Goal: Task Accomplishment & Management: Manage account settings

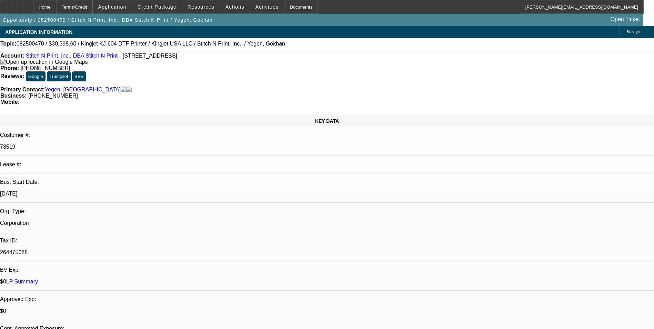
select select "0"
select select "2"
select select "0"
select select "2"
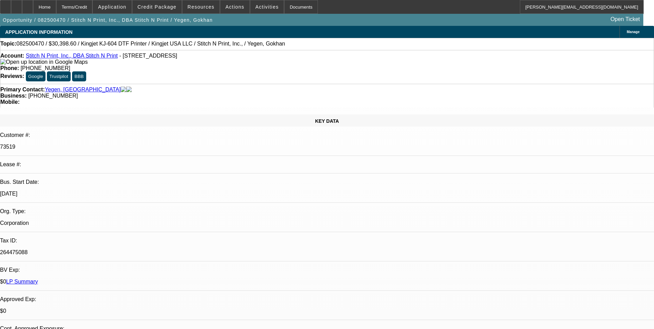
select select "0"
select select "2"
select select "0"
select select "2"
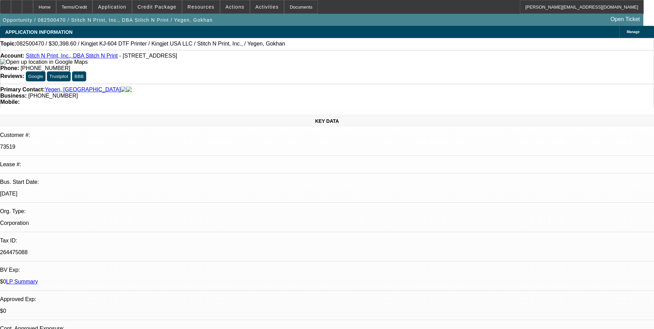
select select "0"
select select "2"
select select "0"
select select "2"
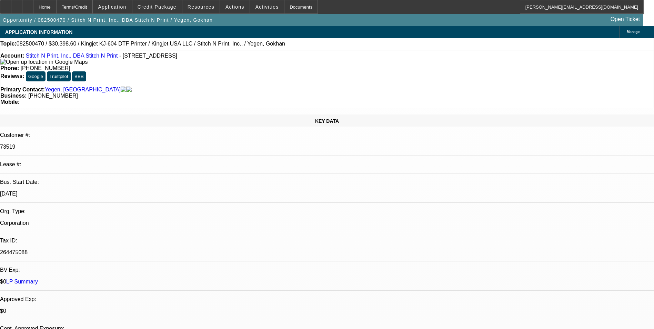
select select "0"
select select "2"
select select "0"
select select "2"
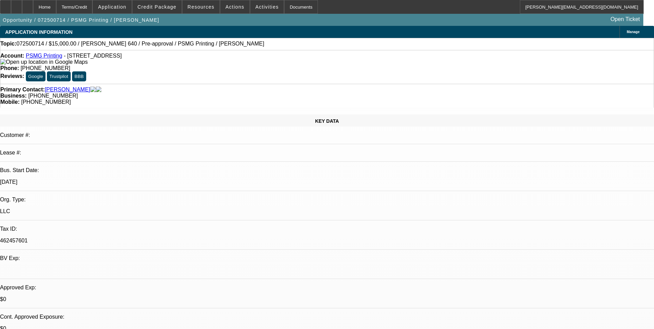
select select "0"
select select "2"
select select "0.1"
select select "4"
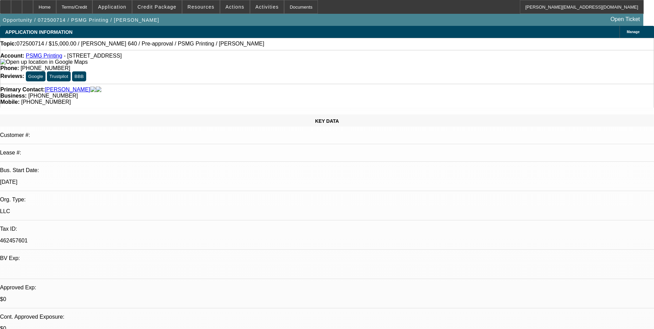
scroll to position [10, 0]
click at [161, 7] on span "Credit Package" at bounding box center [157, 7] width 39 height 6
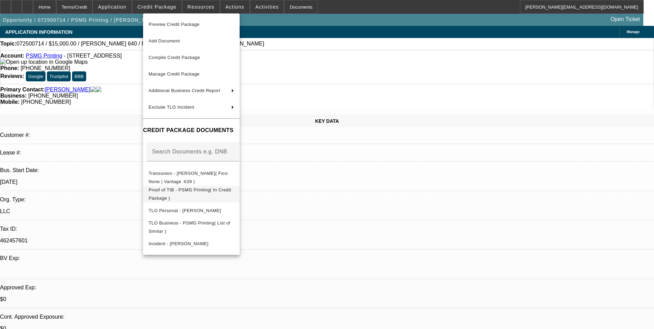
click at [234, 194] on span "Proof of TIB - PSMG Printing( In Credit Package )" at bounding box center [192, 194] width 86 height 17
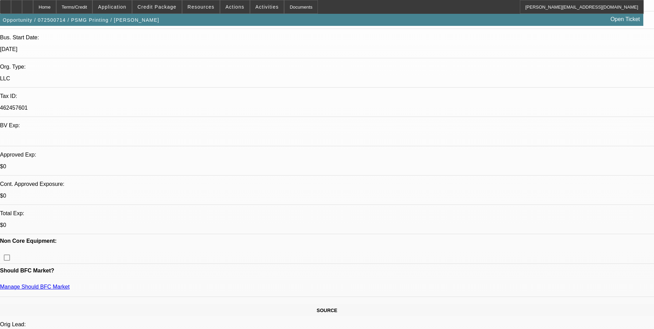
scroll to position [172, 0]
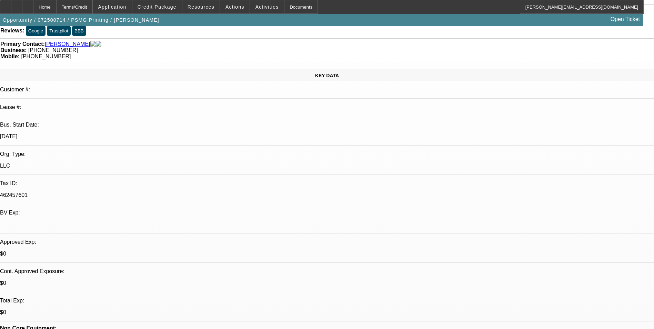
scroll to position [0, 0]
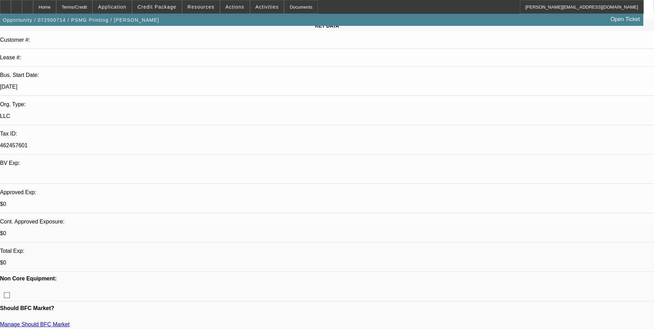
scroll to position [103, 0]
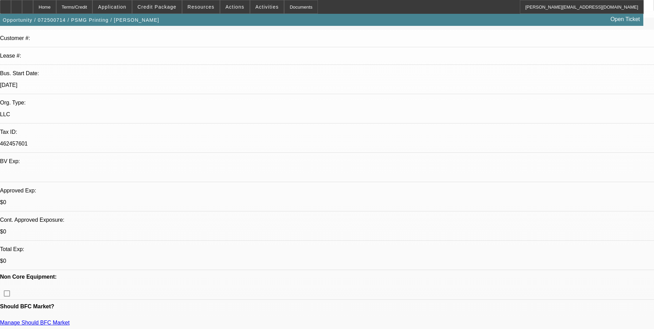
scroll to position [0, 0]
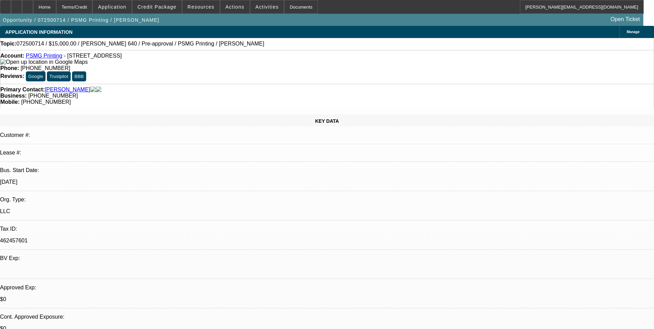
click at [33, 12] on div at bounding box center [27, 7] width 11 height 14
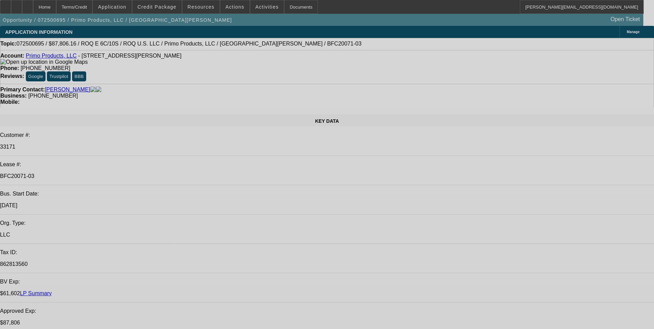
select select "0"
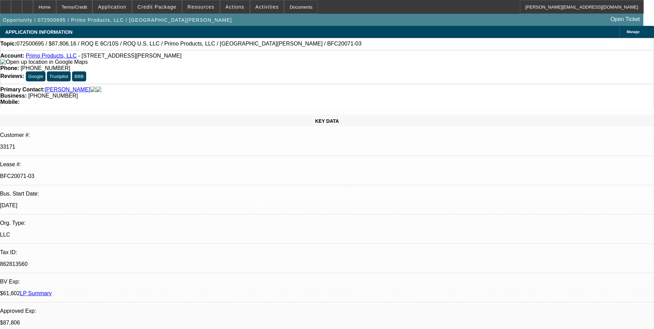
select select "2"
select select "0.1"
select select "0"
select select "2"
select select "0.1"
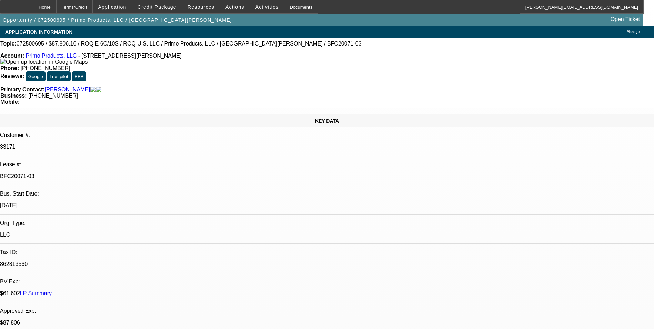
select select "0"
select select "2"
select select "0.1"
select select "0"
select select "2"
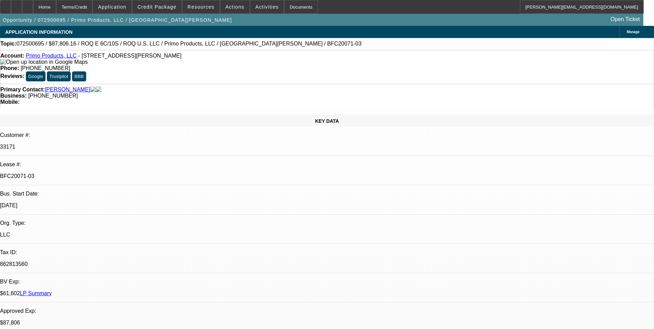
select select "0.1"
select select "1"
select select "2"
select select "4"
select select "1"
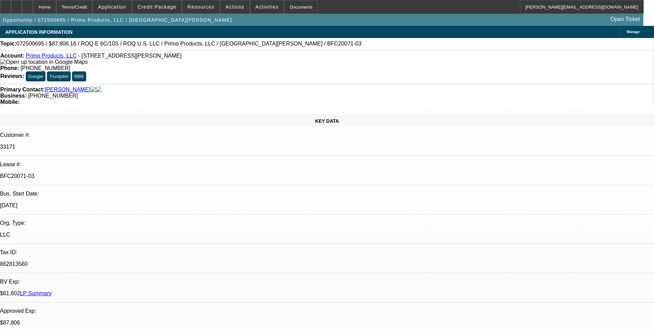
select select "2"
select select "4"
select select "1"
select select "2"
select select "4"
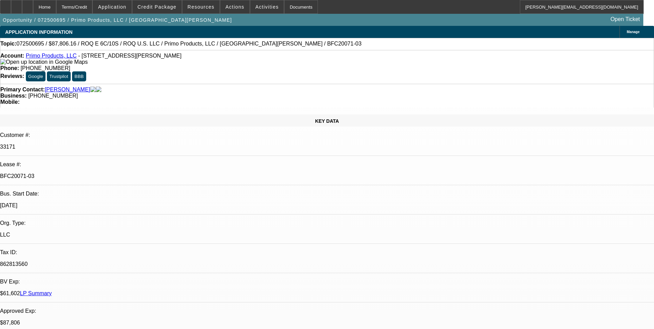
select select "1"
select select "2"
select select "4"
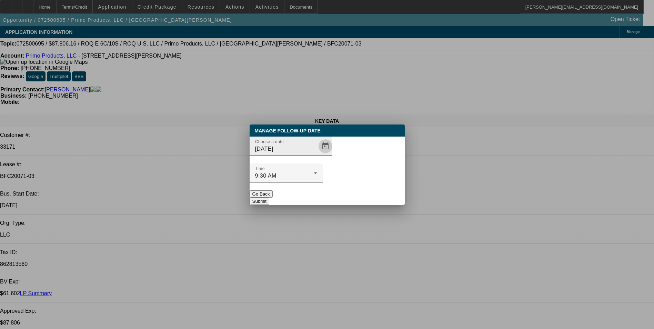
click at [317, 154] on span "Open calendar" at bounding box center [325, 146] width 17 height 17
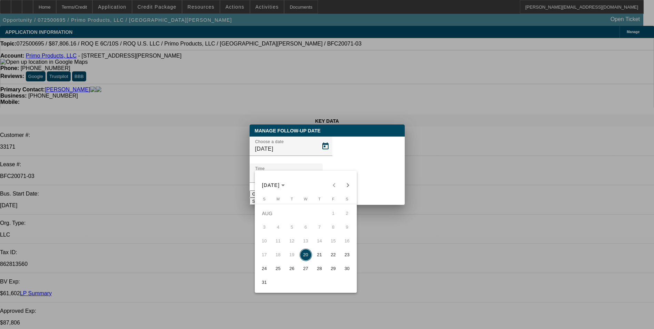
click at [318, 257] on span "21" at bounding box center [319, 255] width 12 height 12
type input "8/21/2025"
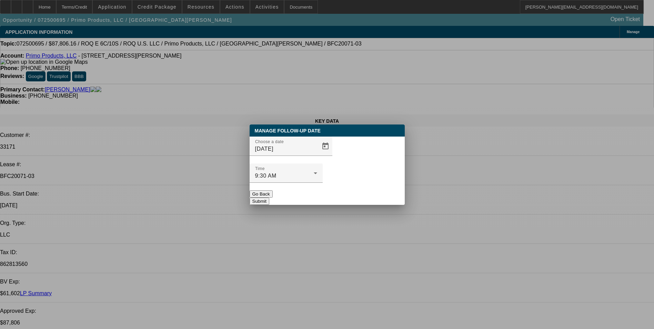
click at [269, 198] on button "Submit" at bounding box center [260, 201] width 20 height 7
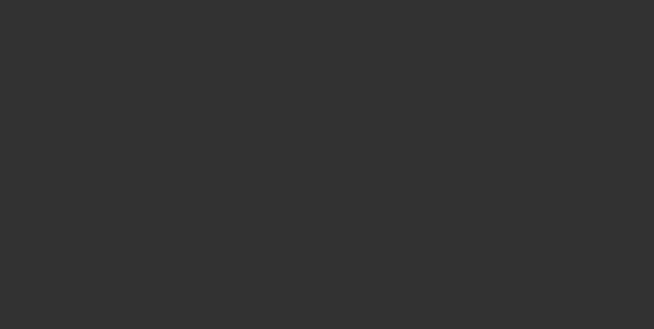
select select "0"
select select "2"
select select "0.1"
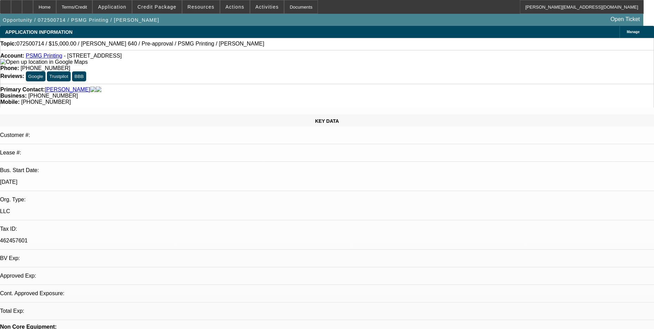
select select "1"
select select "2"
select select "4"
drag, startPoint x: 579, startPoint y: 138, endPoint x: 494, endPoint y: 133, distance: 84.3
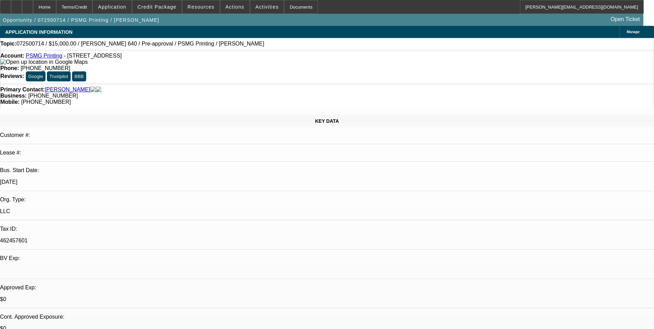
copy div "holding off on this purchase for now as he has other things going on at the biz…"
click at [231, 8] on span "Actions" at bounding box center [235, 7] width 19 height 6
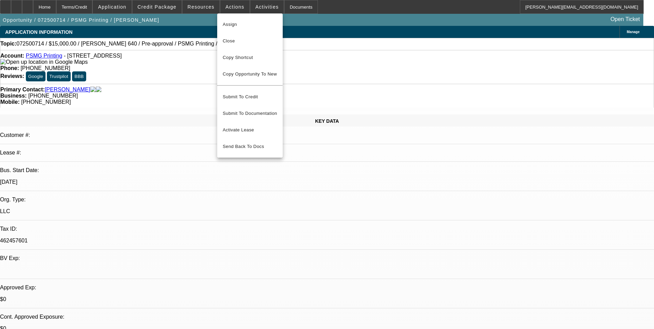
drag, startPoint x: 331, startPoint y: 193, endPoint x: 360, endPoint y: 183, distance: 30.6
click at [337, 191] on div at bounding box center [327, 164] width 654 height 329
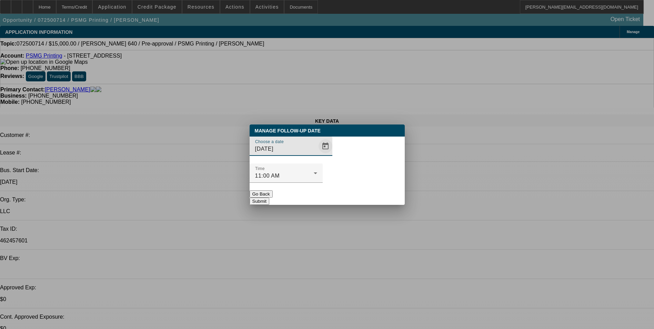
click at [317, 154] on span "Open calendar" at bounding box center [325, 146] width 17 height 17
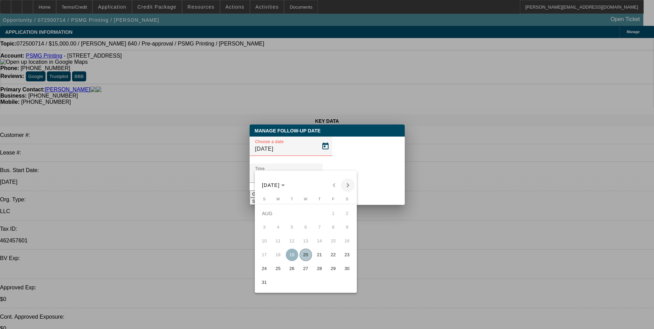
click at [348, 182] on span "Next month" at bounding box center [348, 185] width 14 height 14
click at [334, 183] on span "Previous month" at bounding box center [334, 185] width 14 height 14
click at [349, 186] on span "Next month" at bounding box center [348, 185] width 14 height 14
click at [317, 257] on span "18" at bounding box center [319, 255] width 12 height 12
type input "9/18/2025"
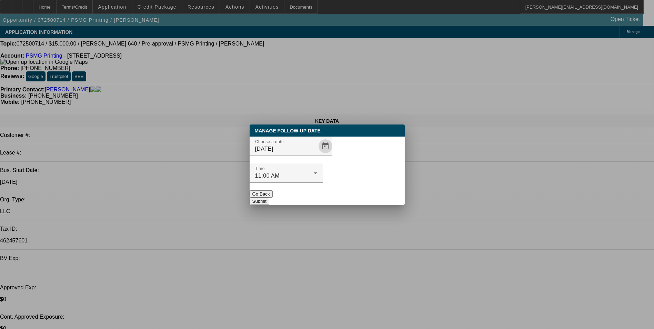
click at [269, 198] on button "Submit" at bounding box center [260, 201] width 20 height 7
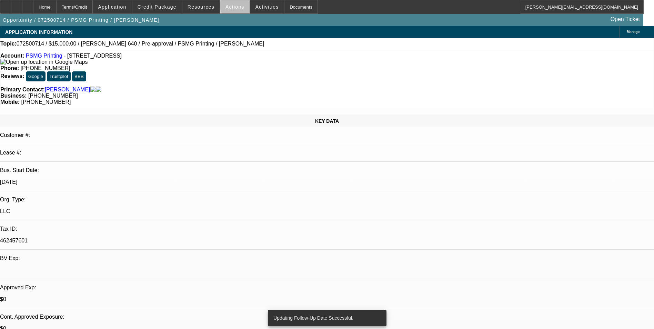
click at [235, 6] on span "Actions" at bounding box center [235, 7] width 19 height 6
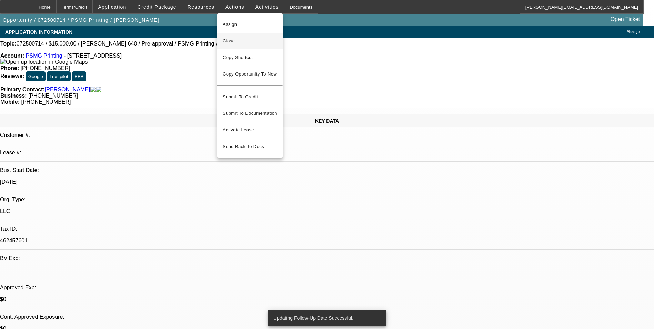
click at [244, 44] on span "Close" at bounding box center [250, 41] width 54 height 8
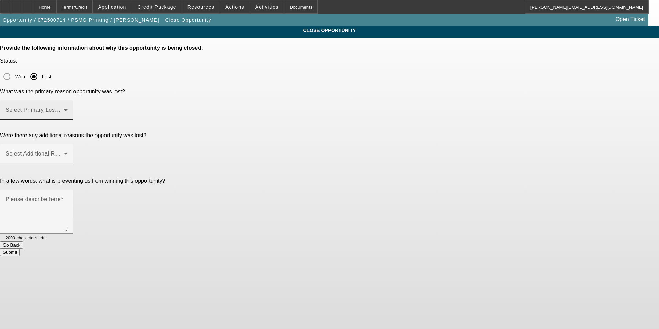
click at [64, 109] on span at bounding box center [35, 113] width 59 height 8
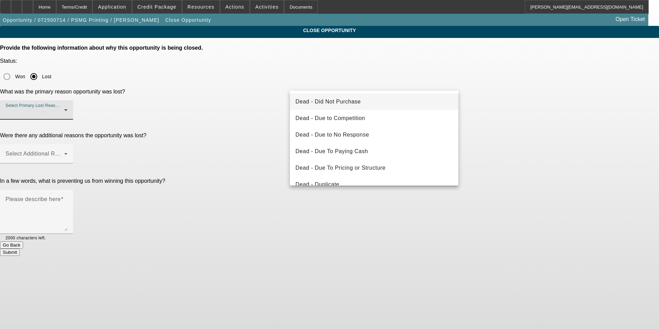
click at [366, 98] on mat-option "Dead - Did Not Purchase" at bounding box center [374, 101] width 169 height 17
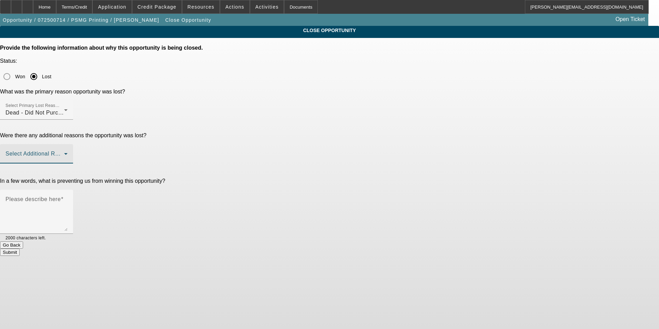
click at [64, 152] on span at bounding box center [35, 156] width 59 height 8
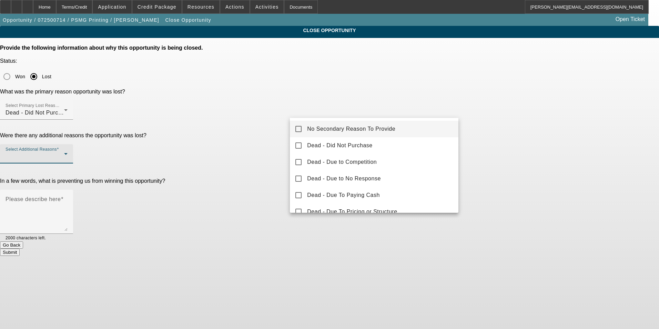
click at [381, 129] on span "No Secondary Reason To Provide" at bounding box center [351, 129] width 88 height 8
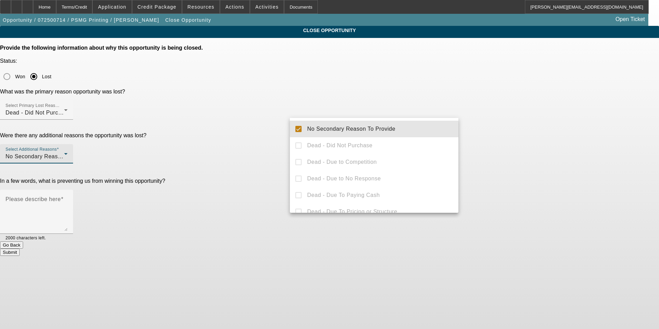
click at [542, 136] on div at bounding box center [329, 164] width 659 height 329
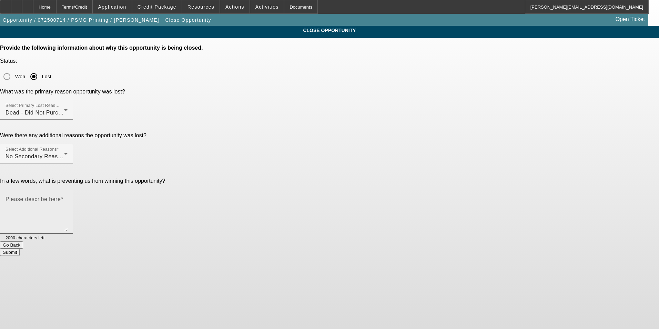
click at [68, 198] on textarea "Please describe here" at bounding box center [37, 214] width 62 height 33
paste textarea "holding off on this purchase for now as he has other things going on at the biz…"
click at [68, 198] on textarea "holding off on this purchase for now as he has other things going on at the biz…" at bounding box center [37, 214] width 62 height 33
click at [68, 198] on textarea "Holding off on this purchase for now as he has other things going on at the biz…" at bounding box center [37, 214] width 62 height 33
type textarea "Holding off on this purchase for now as he has other things going on at the biz…"
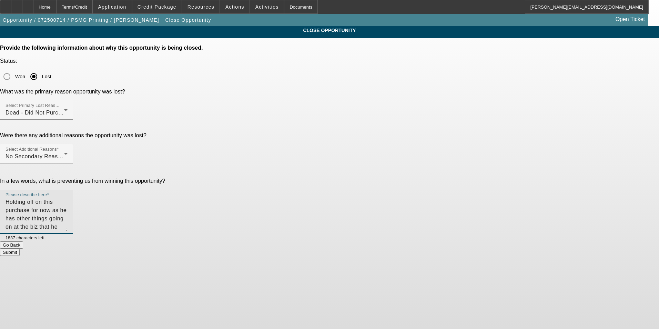
click at [20, 249] on button "Submit" at bounding box center [10, 252] width 20 height 7
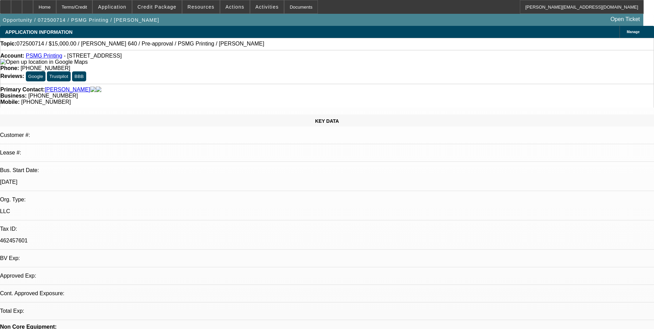
select select "0"
select select "2"
select select "0.1"
select select "1"
select select "2"
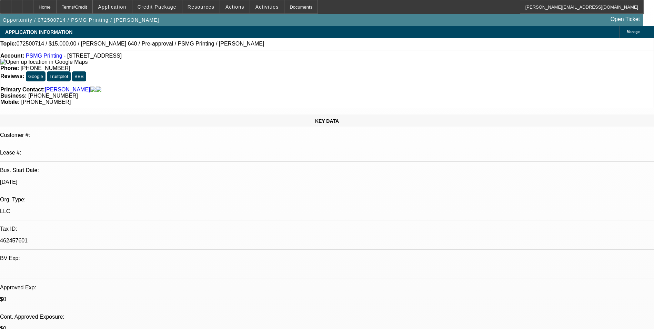
select select "4"
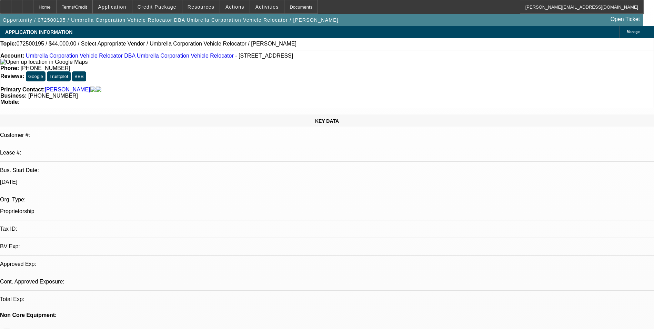
select select "0"
select select "2"
select select "0.1"
select select "4"
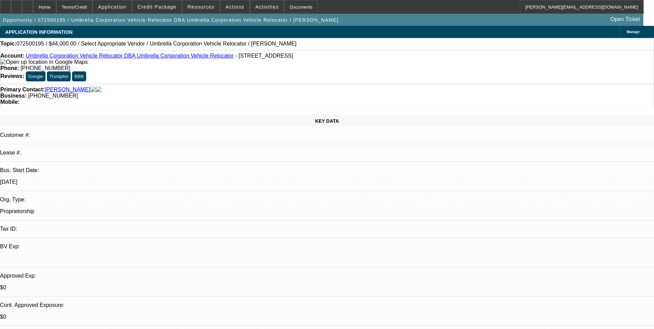
click at [128, 58] on link "Umbrella Corporation Vehicle Relocator DBA Umbrella Corporation Vehicle Relocat…" at bounding box center [130, 56] width 208 height 6
click at [232, 8] on span "Actions" at bounding box center [235, 7] width 19 height 6
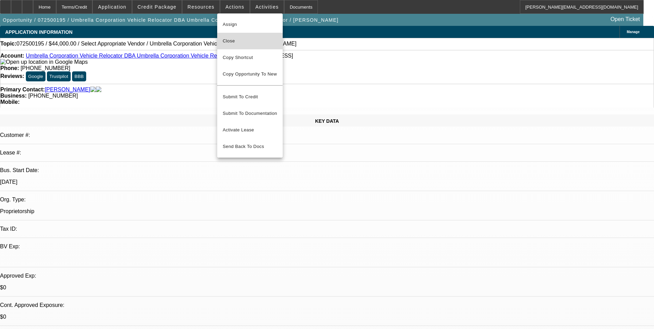
click at [251, 42] on span "Close" at bounding box center [250, 41] width 54 height 8
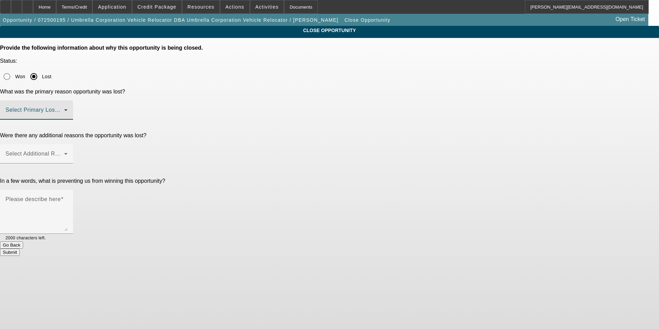
click at [64, 109] on span at bounding box center [35, 113] width 59 height 8
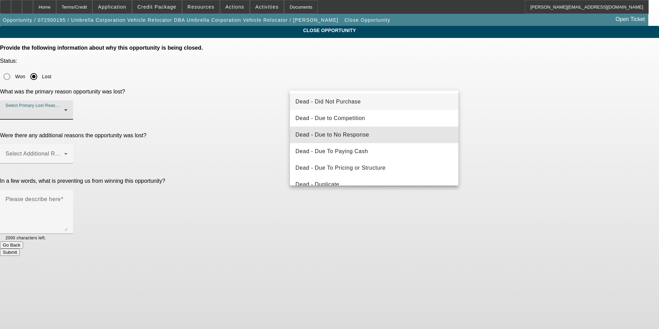
drag, startPoint x: 380, startPoint y: 135, endPoint x: 500, endPoint y: 128, distance: 120.5
click at [380, 134] on mat-option "Dead - Due to No Response" at bounding box center [374, 135] width 169 height 17
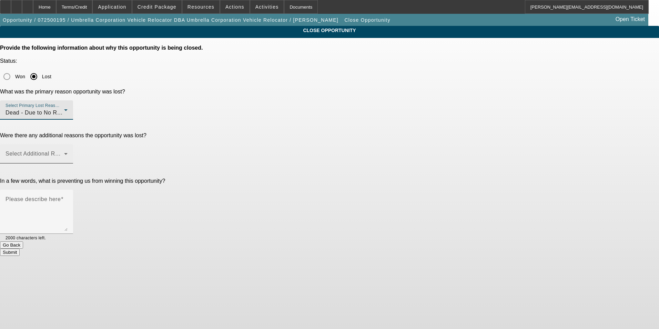
click at [68, 144] on div "Select Additional Reasons" at bounding box center [37, 153] width 62 height 19
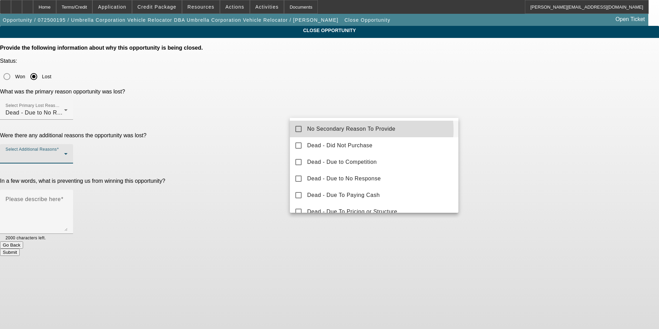
drag, startPoint x: 366, startPoint y: 130, endPoint x: 557, endPoint y: 142, distance: 191.7
click at [367, 130] on span "No Secondary Reason To Provide" at bounding box center [351, 129] width 88 height 8
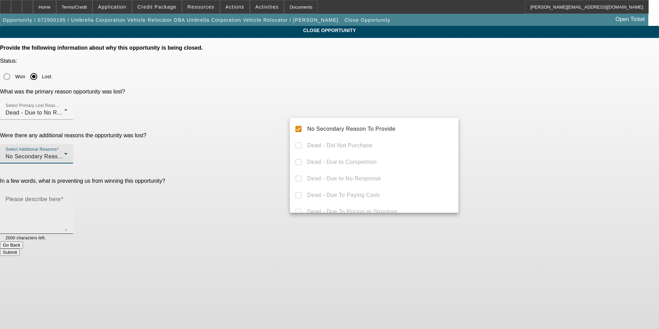
drag, startPoint x: 575, startPoint y: 142, endPoint x: 444, endPoint y: 141, distance: 130.7
click at [572, 142] on div at bounding box center [329, 164] width 659 height 329
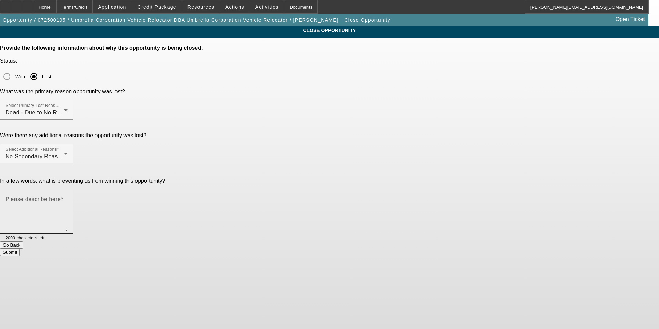
click at [68, 198] on textarea "Please describe here" at bounding box center [37, 214] width 62 height 33
type textarea "No response to multiple requests for additional info"
click at [20, 249] on button "Submit" at bounding box center [10, 252] width 20 height 7
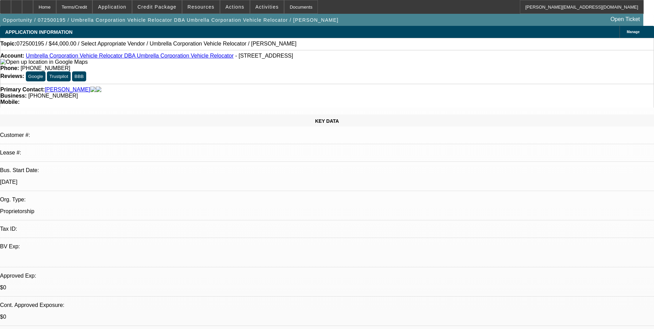
select select "0"
select select "2"
select select "0.1"
select select "4"
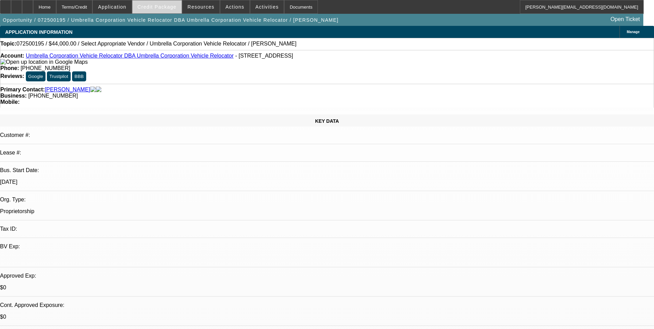
click at [169, 8] on span "Credit Package" at bounding box center [157, 7] width 39 height 6
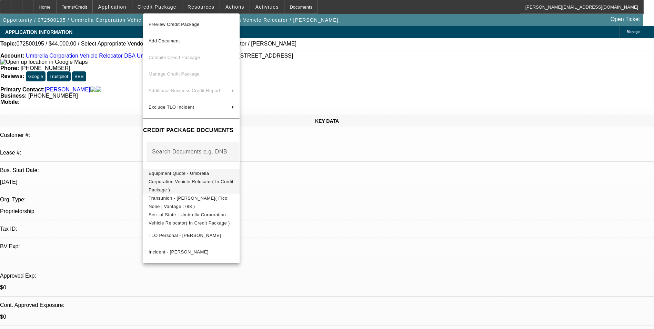
click at [234, 178] on span "Equipment Quote - Umbrella Corporation Vehicle Relocator( In Credit Package )" at bounding box center [192, 181] width 86 height 25
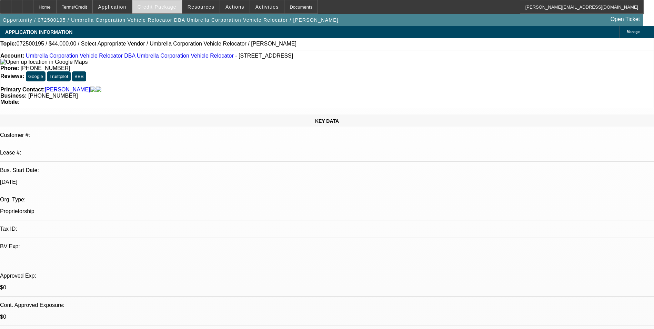
click at [172, 9] on span "Credit Package" at bounding box center [157, 7] width 39 height 6
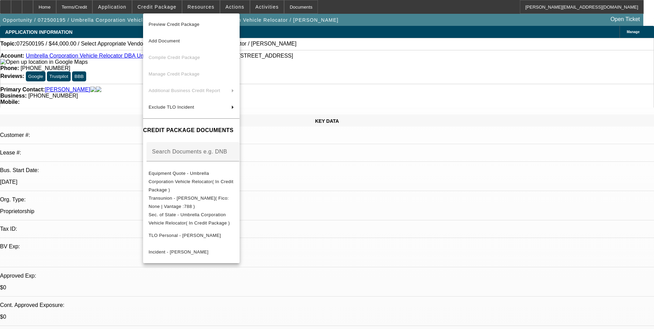
drag, startPoint x: 374, startPoint y: 206, endPoint x: 368, endPoint y: 199, distance: 9.0
click at [374, 206] on div at bounding box center [327, 164] width 654 height 329
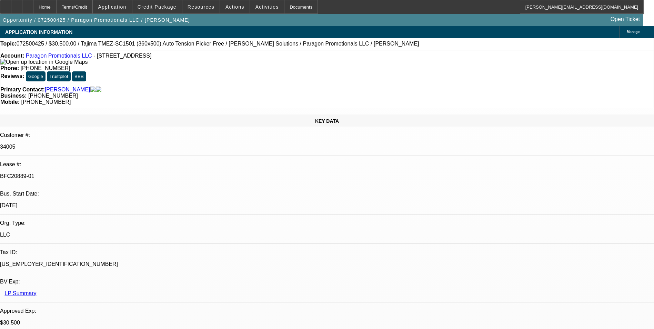
select select "0"
select select "2"
select select "0"
select select "2"
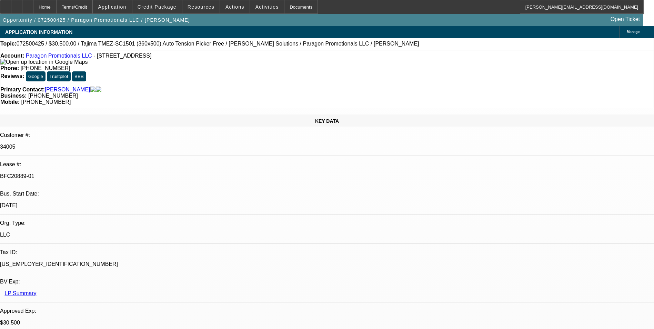
select select "0"
select select "2"
select select "0"
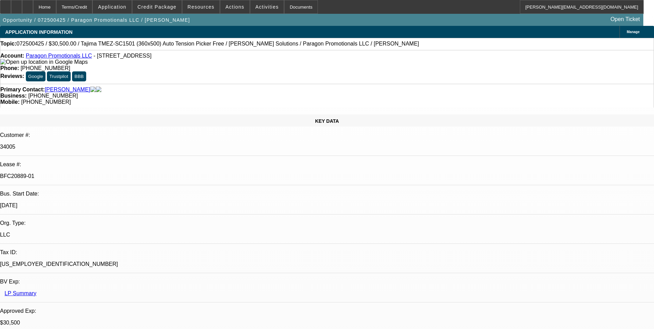
select select "2"
select select "0"
select select "1"
select select "2"
select select "6"
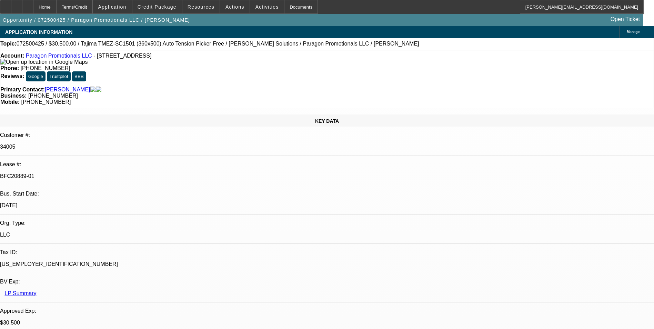
select select "1"
select select "2"
select select "6"
select select "1"
select select "2"
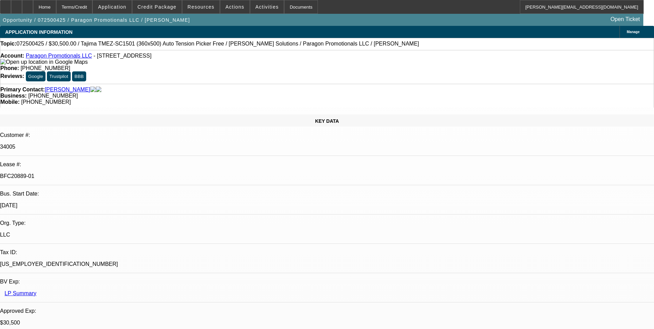
select select "6"
select select "1"
select select "2"
select select "6"
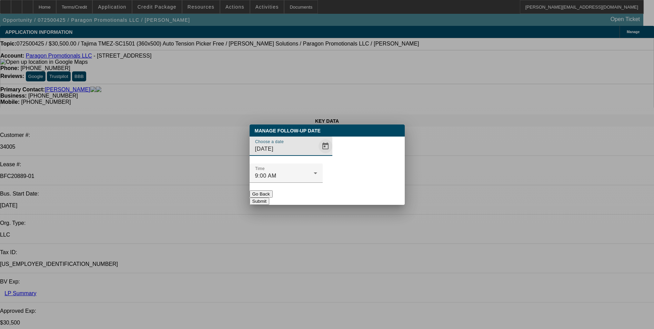
click at [317, 154] on span "Open calendar" at bounding box center [325, 146] width 17 height 17
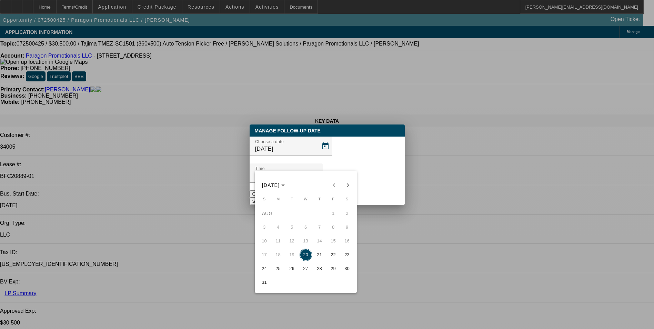
click at [309, 269] on span "27" at bounding box center [306, 268] width 12 height 12
type input "[DATE]"
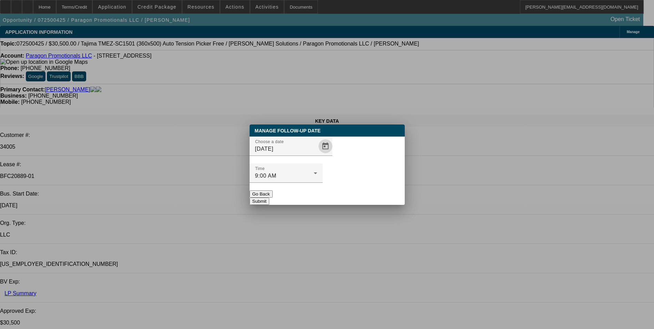
click at [269, 198] on button "Submit" at bounding box center [260, 201] width 20 height 7
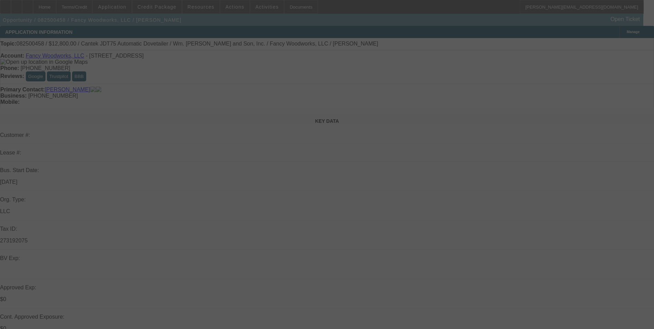
select select "0"
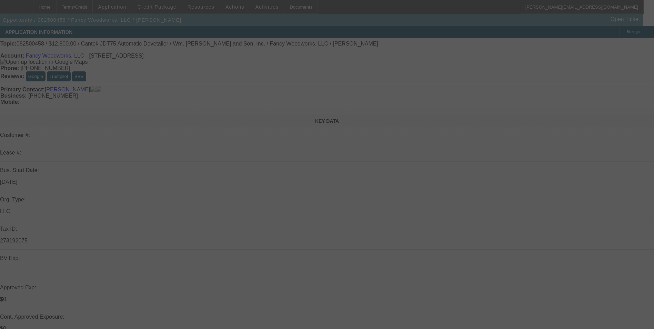
select select "0.1"
select select "0"
select select "0.1"
select select "0"
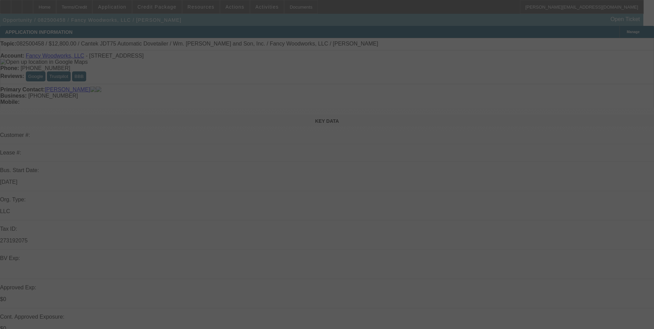
select select "2"
select select "0.1"
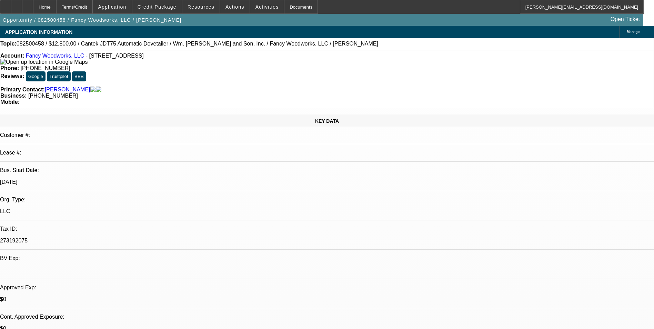
select select "1"
select select "6"
select select "1"
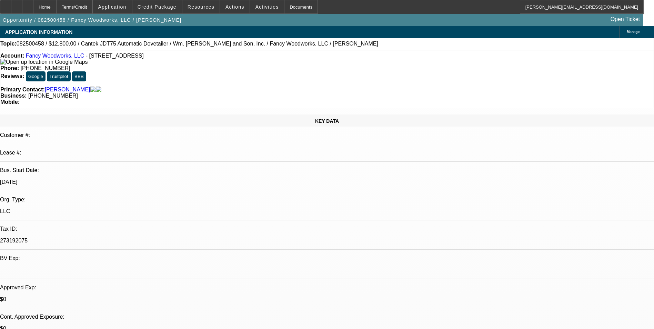
select select "4"
select select "1"
select select "4"
select select "1"
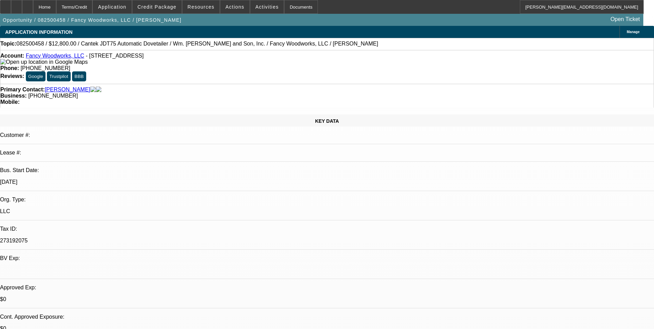
select select "2"
select select "4"
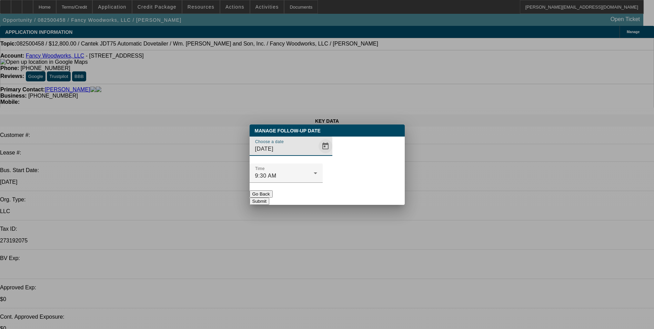
click at [317, 154] on span "Open calendar" at bounding box center [325, 146] width 17 height 17
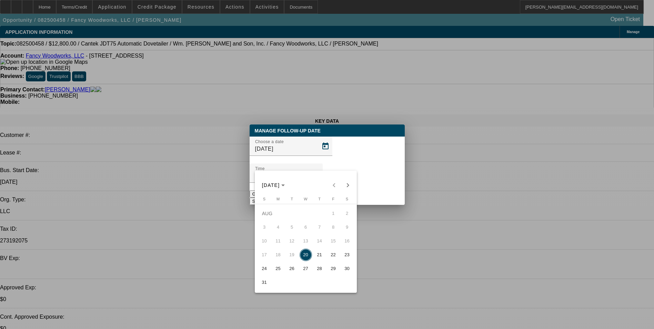
click at [304, 269] on span "27" at bounding box center [306, 268] width 12 height 12
type input "[DATE]"
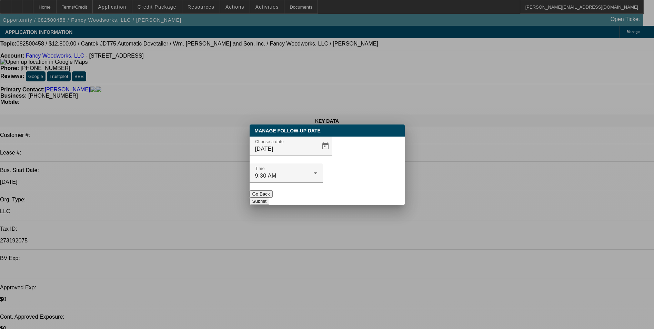
click at [269, 198] on button "Submit" at bounding box center [260, 201] width 20 height 7
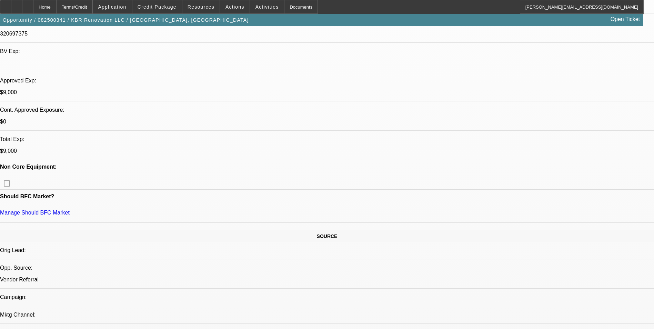
select select "0"
select select "2"
select select "0.1"
select select "0"
select select "2"
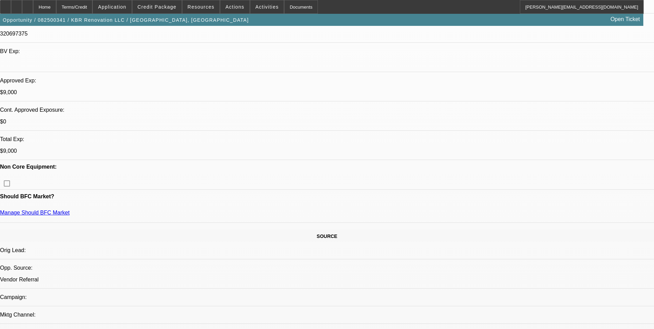
select select "0.1"
select select "0.15"
select select "2"
select select "0.1"
select select "0.15"
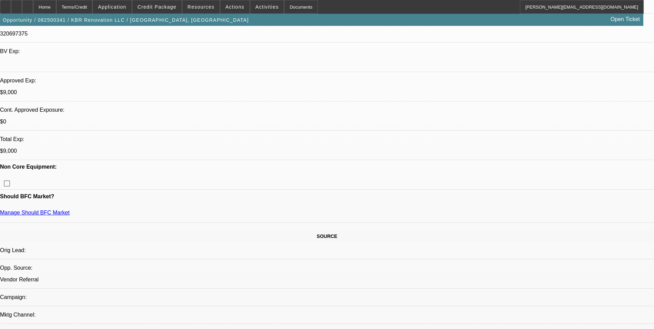
select select "2"
select select "0"
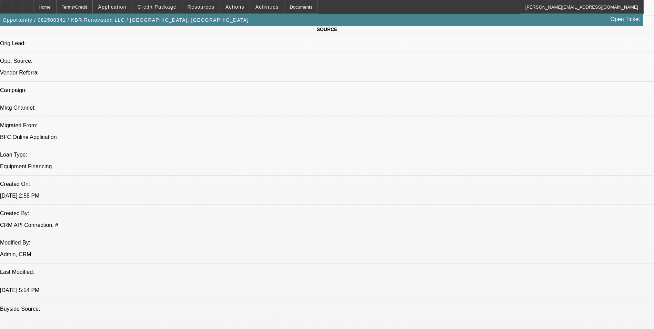
select select "1"
select select "2"
select select "4"
select select "1"
select select "2"
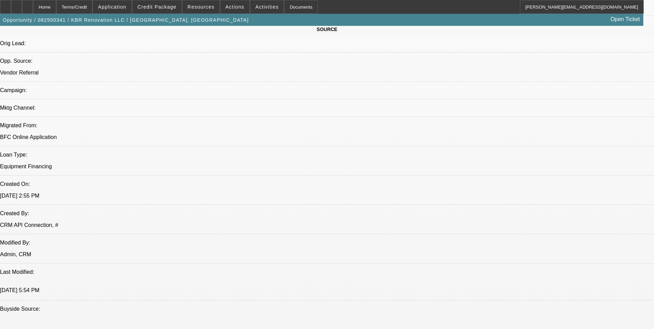
select select "4"
select select "1"
select select "2"
select select "4"
select select "1"
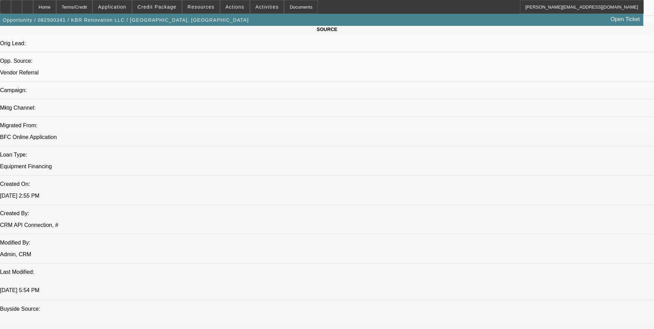
select select "2"
select select "6"
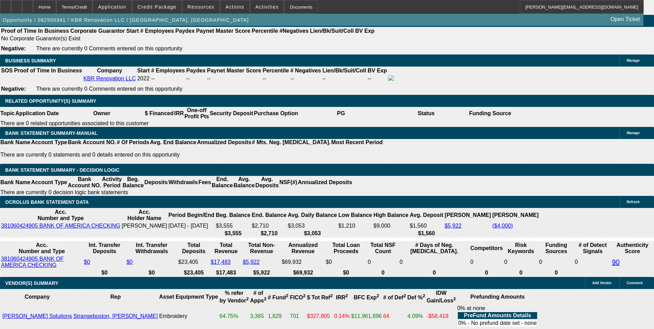
scroll to position [1126, 0]
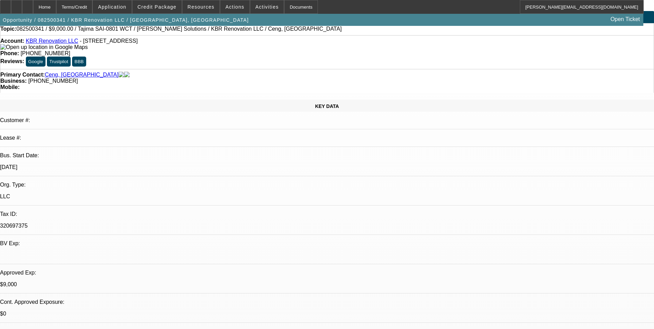
scroll to position [0, 0]
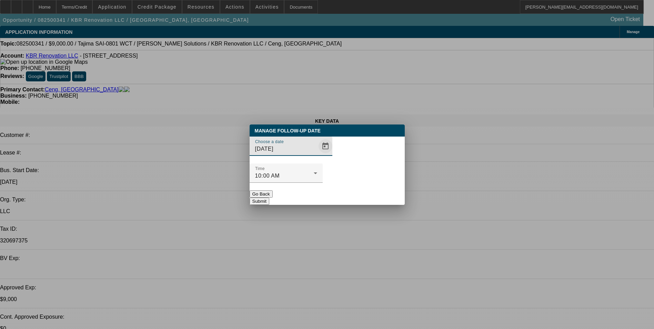
click at [317, 154] on span "Open calendar" at bounding box center [325, 146] width 17 height 17
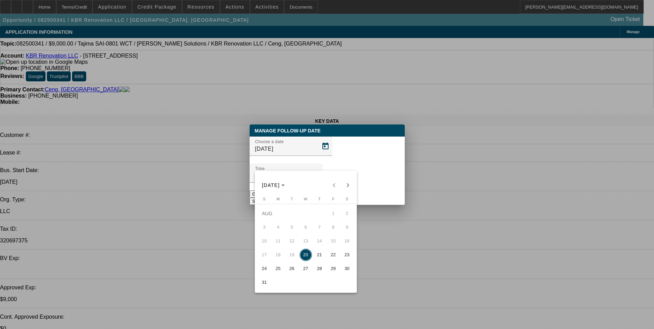
click at [305, 271] on span "27" at bounding box center [306, 268] width 12 height 12
type input "[DATE]"
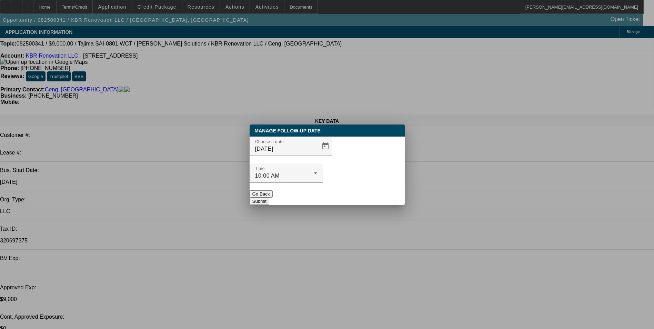
click at [269, 198] on button "Submit" at bounding box center [260, 201] width 20 height 7
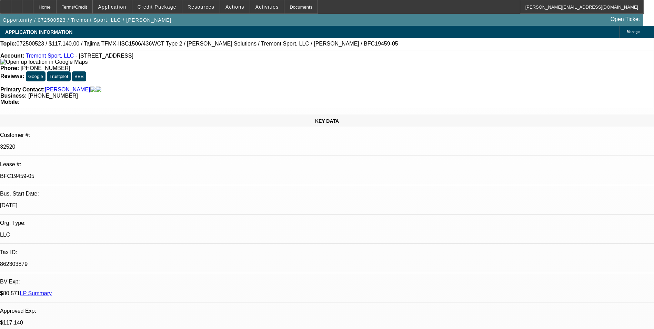
select select "0"
select select "2"
select select "0"
select select "2"
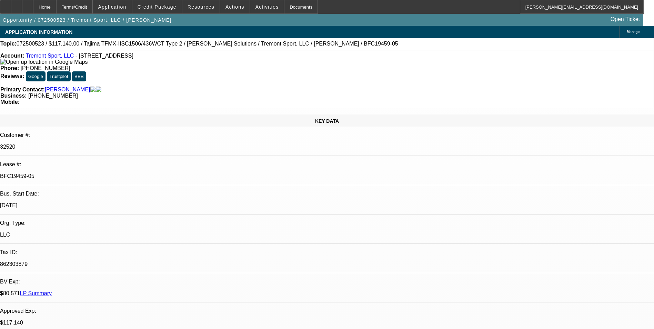
select select "0"
select select "2"
select select "0"
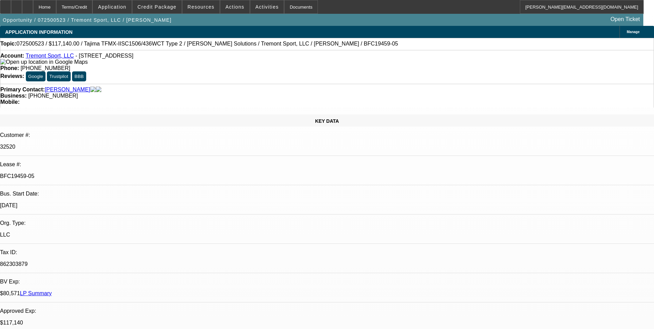
select select "2"
select select "0"
select select "1"
select select "2"
select select "6"
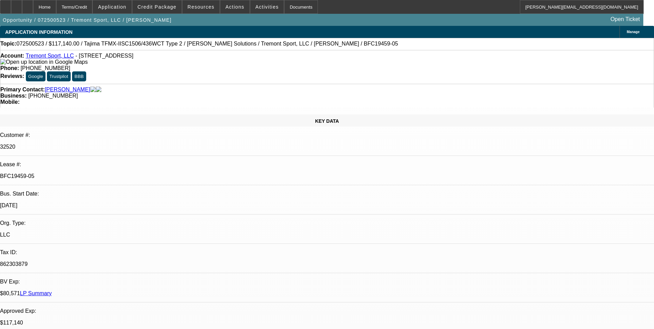
select select "1"
select select "2"
select select "6"
select select "1"
select select "2"
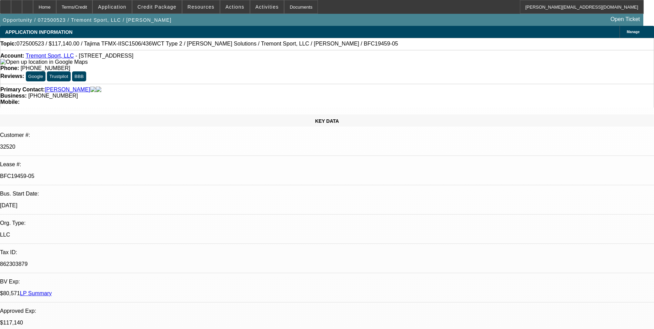
select select "6"
select select "1"
select select "2"
select select "6"
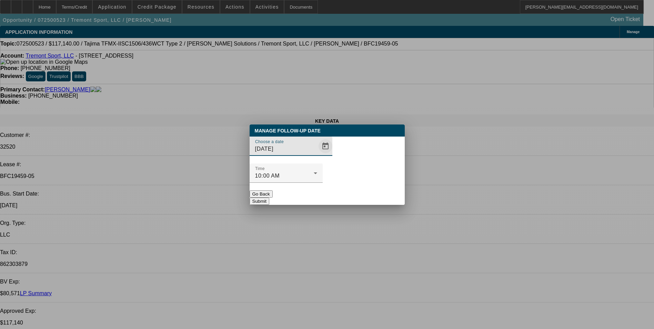
click at [317, 154] on span "Open calendar" at bounding box center [325, 146] width 17 height 17
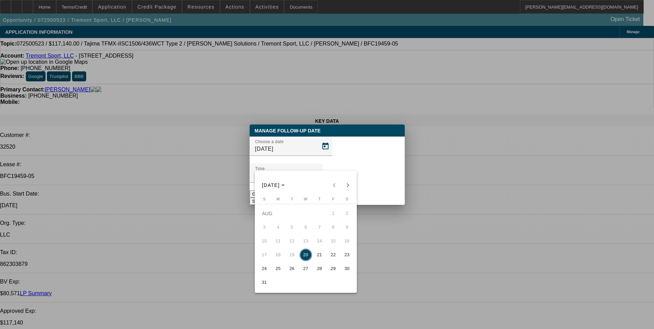
click at [303, 271] on span "27" at bounding box center [306, 268] width 12 height 12
type input "8/27/2025"
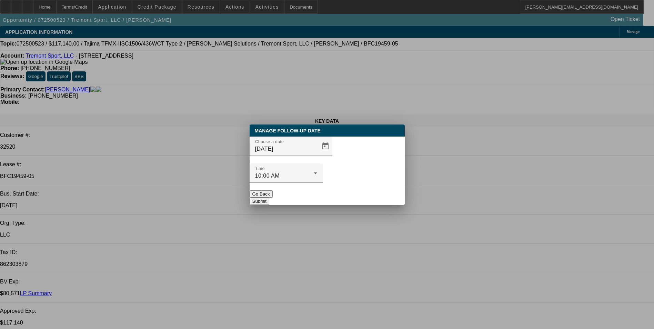
click at [269, 198] on button "Submit" at bounding box center [260, 201] width 20 height 7
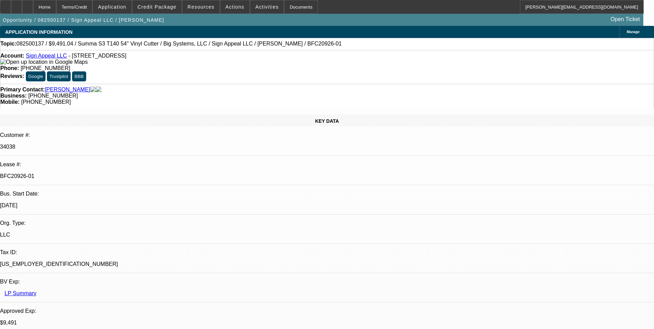
select select "0"
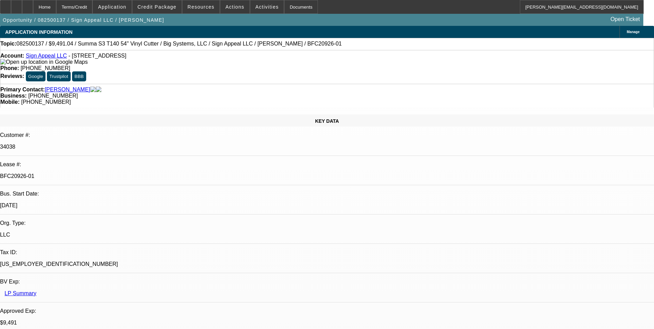
select select "0"
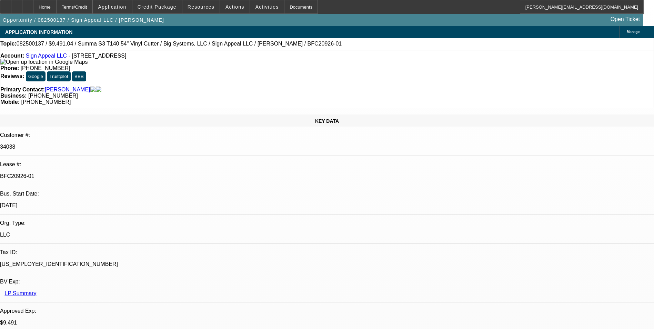
select select "2"
select select "0"
select select "1"
select select "6"
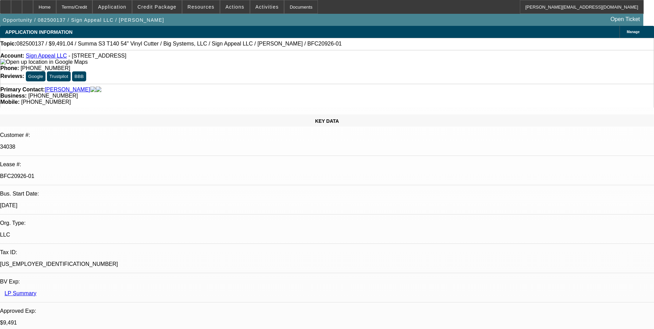
select select "1"
select select "6"
select select "1"
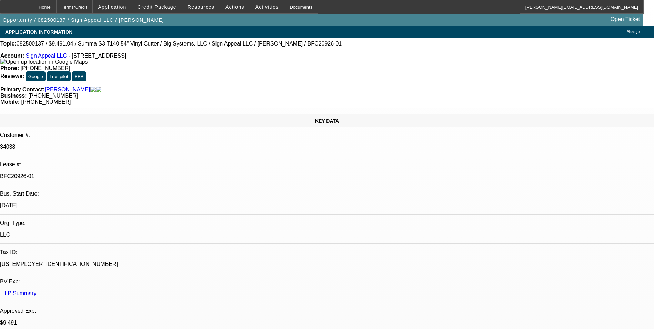
select select "6"
select select "1"
select select "2"
select select "6"
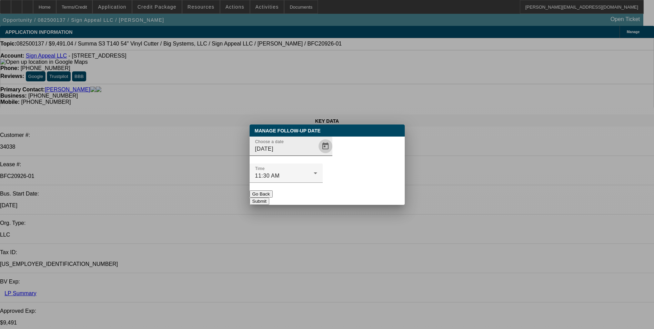
click at [317, 154] on span "Open calendar" at bounding box center [325, 146] width 17 height 17
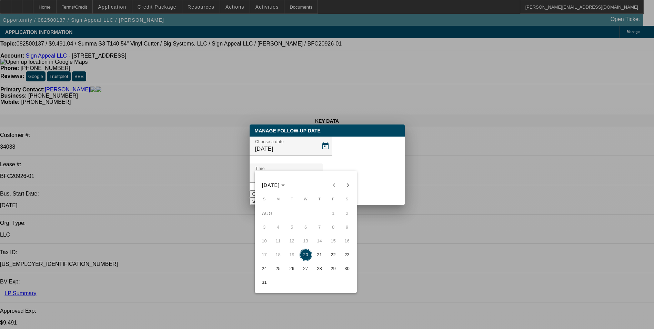
click at [330, 257] on span "22" at bounding box center [333, 255] width 12 height 12
type input "[DATE]"
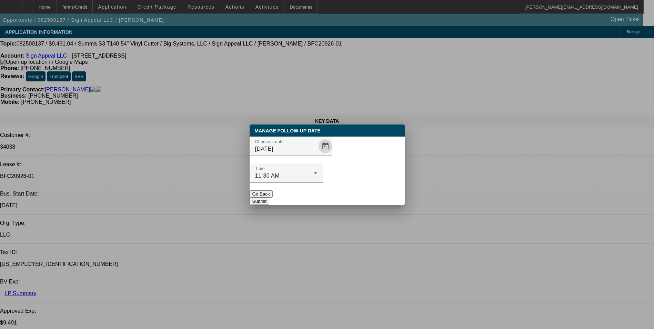
click at [269, 198] on button "Submit" at bounding box center [260, 201] width 20 height 7
